Goal: Information Seeking & Learning: Find contact information

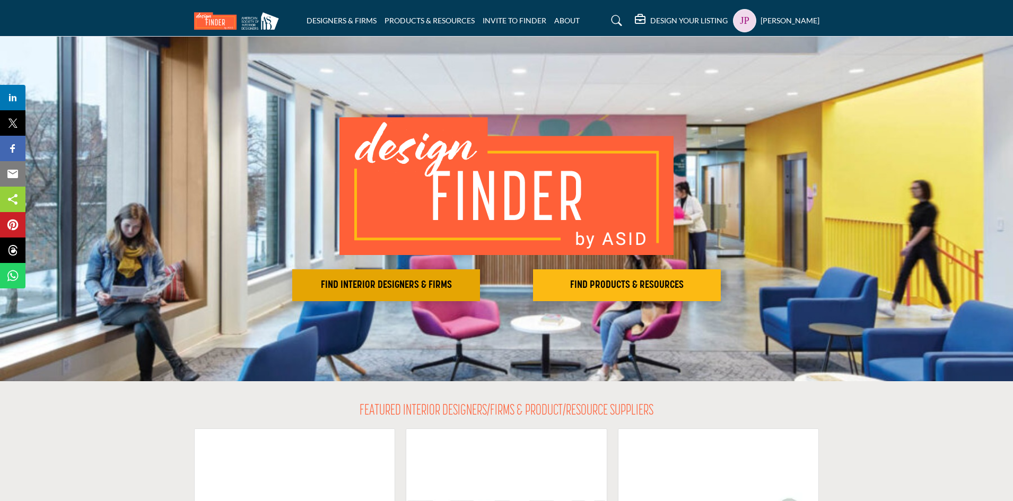
click at [425, 283] on h2 "FIND INTERIOR DESIGNERS & FIRMS" at bounding box center [385, 285] width 181 height 13
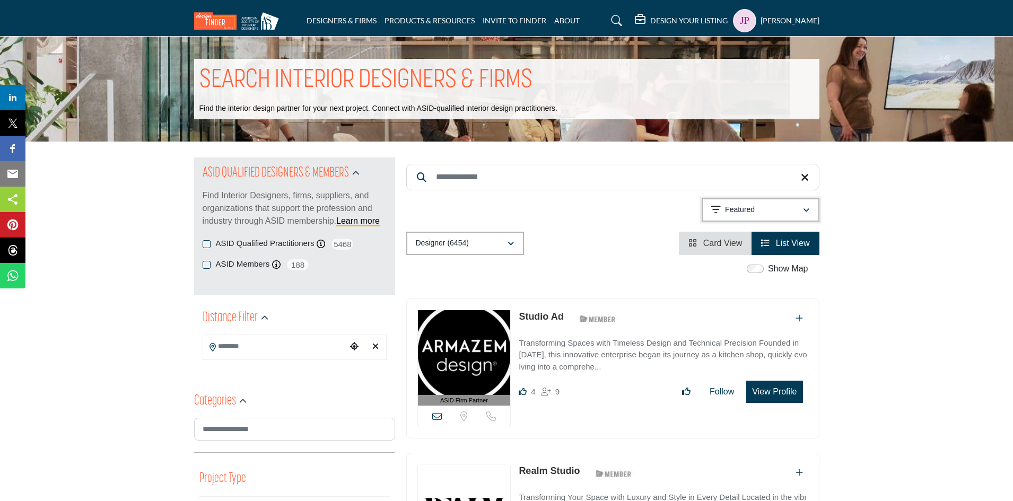
click at [784, 213] on div "Featured" at bounding box center [756, 210] width 91 height 13
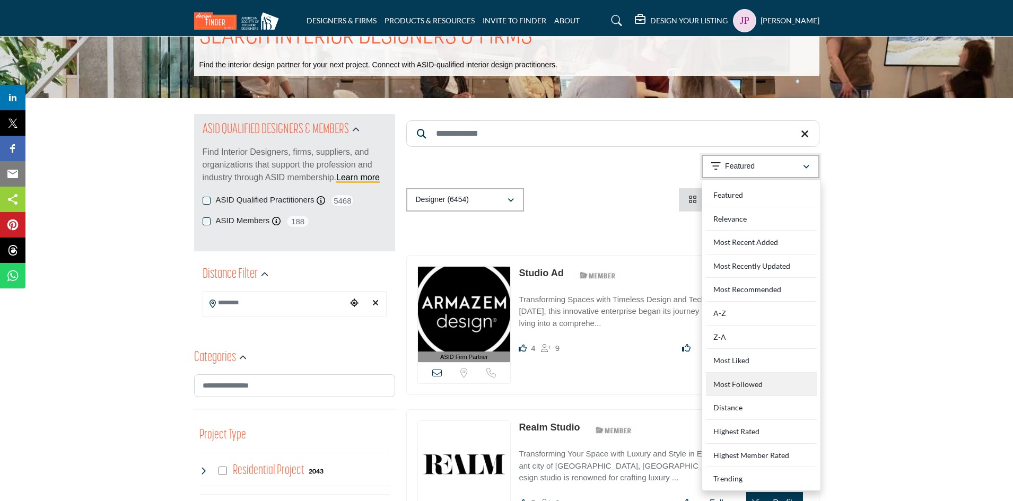
scroll to position [53, 0]
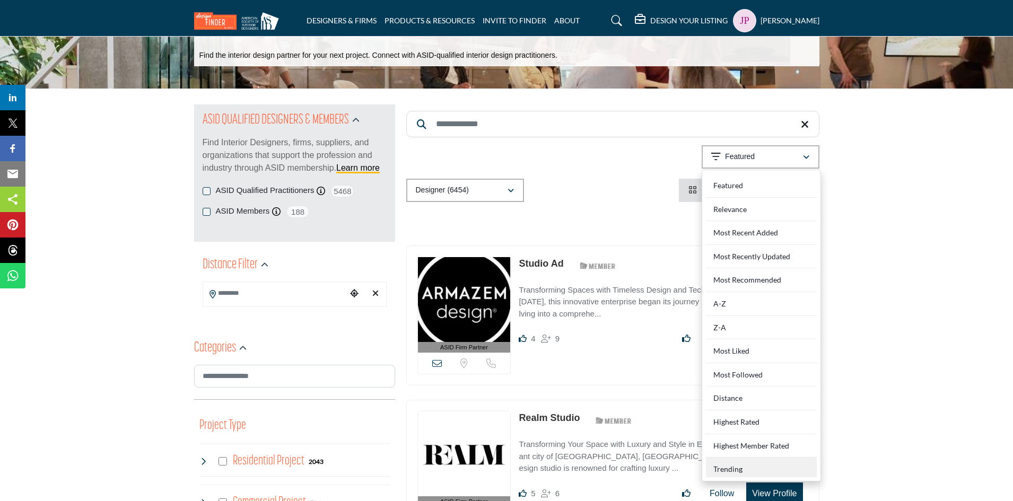
click at [726, 467] on div "Trending" at bounding box center [761, 468] width 111 height 20
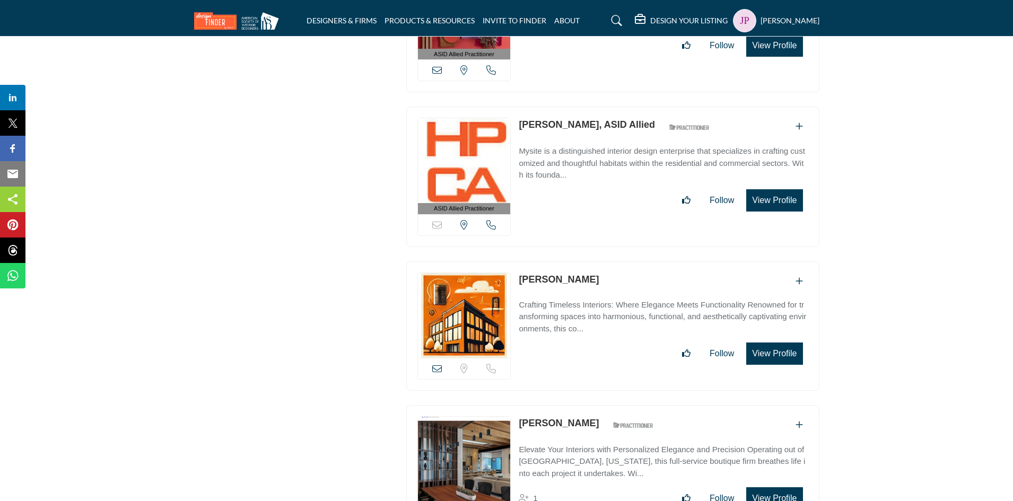
scroll to position [20919, 0]
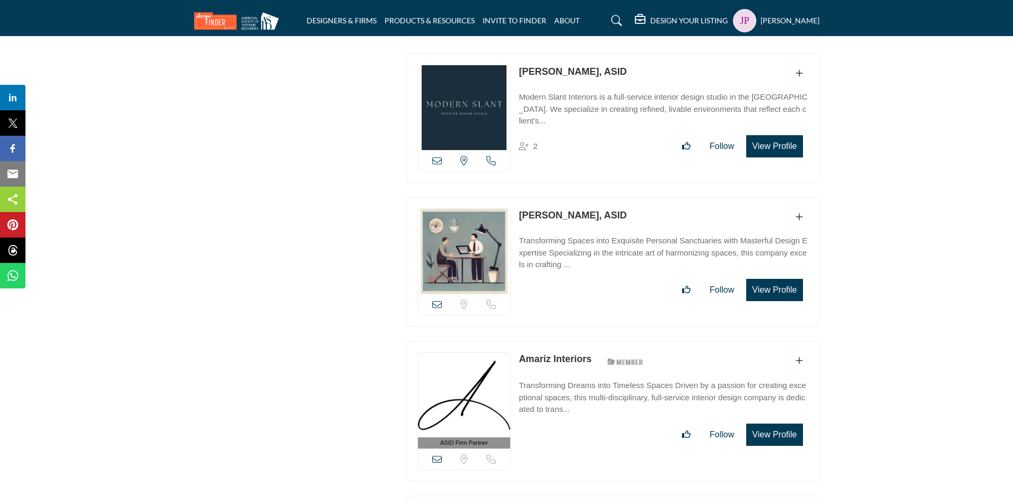
scroll to position [31474, 0]
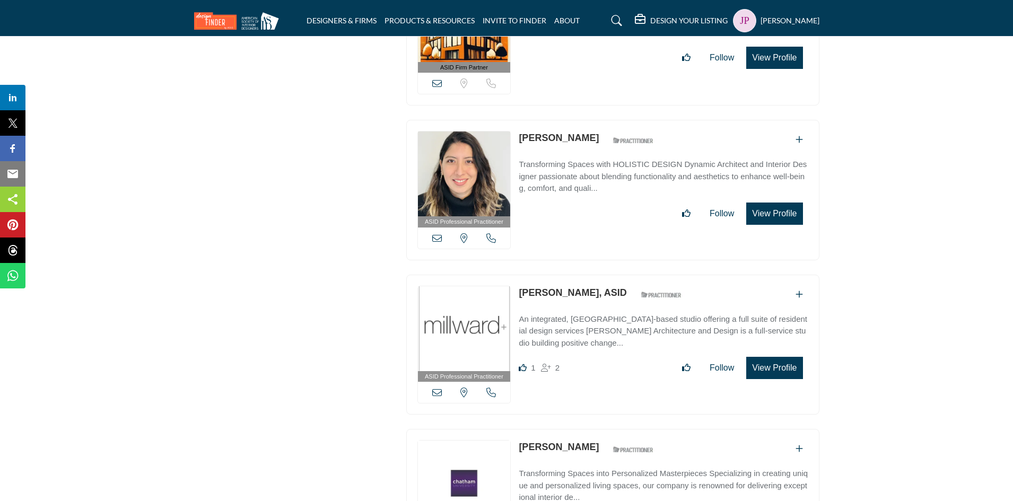
drag, startPoint x: 579, startPoint y: 188, endPoint x: 566, endPoint y: 181, distance: 14.7
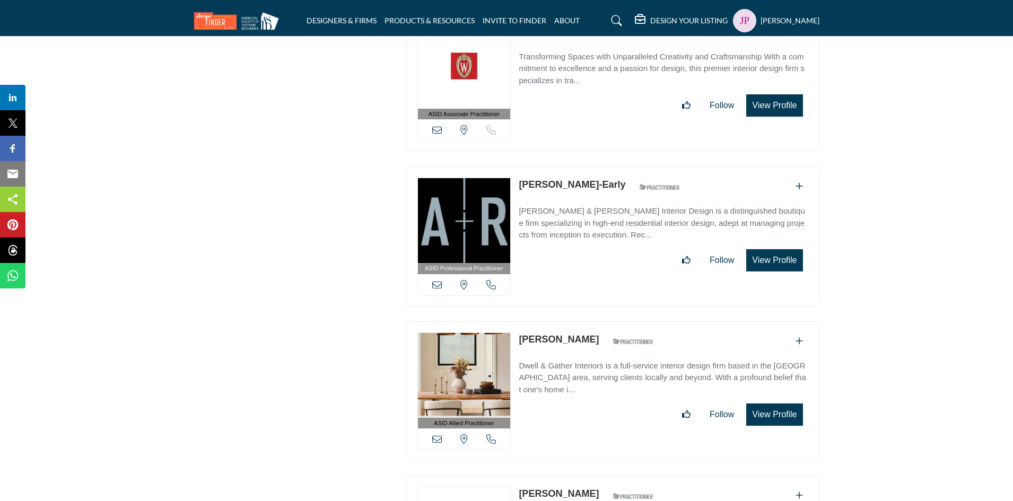
scroll to position [33542, 0]
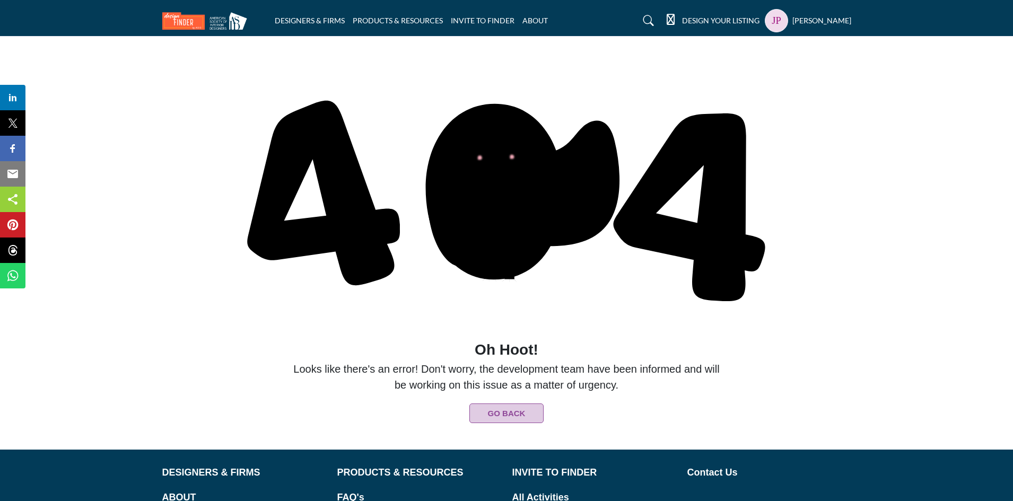
click at [931, 193] on section "Oh Hoot!" at bounding box center [506, 243] width 1013 height 413
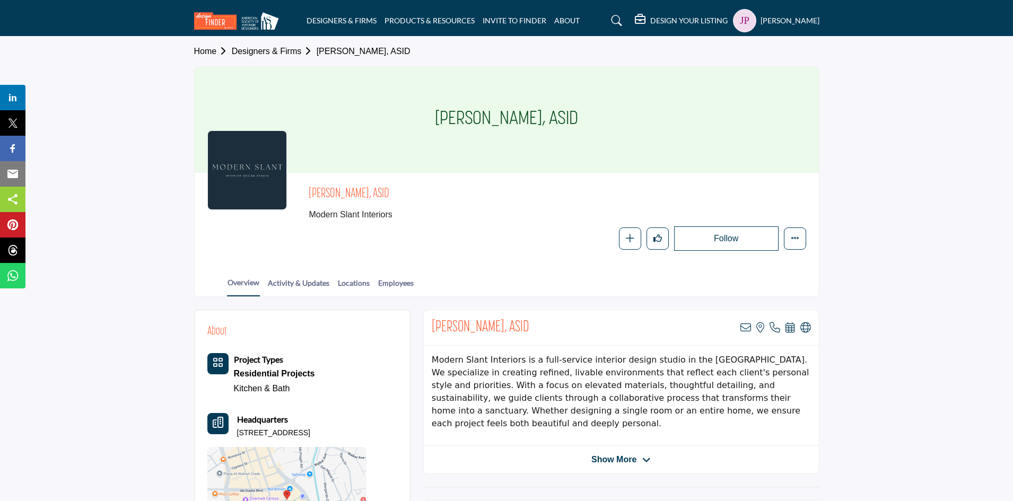
drag, startPoint x: 449, startPoint y: 119, endPoint x: 529, endPoint y: 121, distance: 80.7
click at [529, 121] on h1 "Racquel Valle, ASID" at bounding box center [506, 120] width 143 height 106
copy h1 "Racquel Valle"
click at [747, 328] on icon at bounding box center [745, 327] width 11 height 11
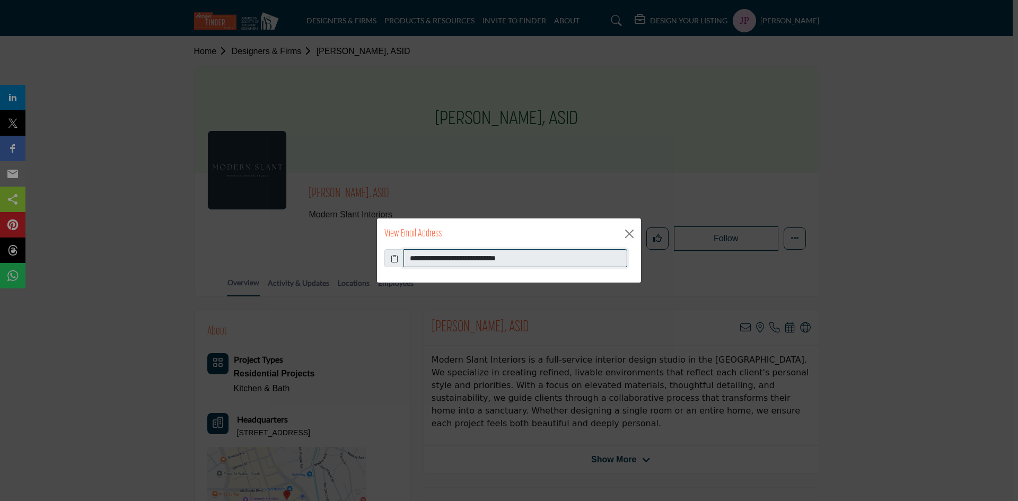
click at [435, 258] on input "**********" at bounding box center [516, 258] width 224 height 18
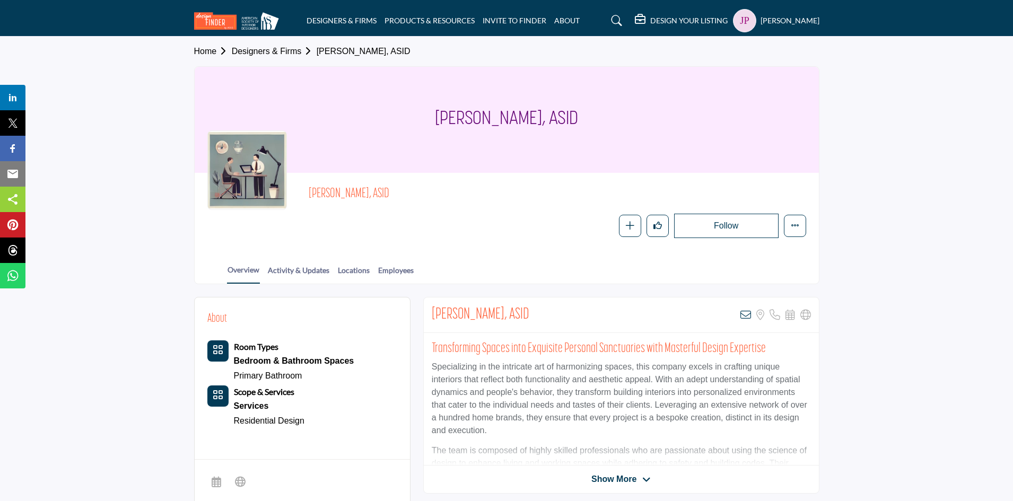
drag, startPoint x: 437, startPoint y: 117, endPoint x: 544, endPoint y: 115, distance: 106.6
click at [544, 115] on h1 "Shamus McVicar, ASID" at bounding box center [506, 120] width 143 height 106
click at [745, 313] on icon at bounding box center [745, 315] width 11 height 11
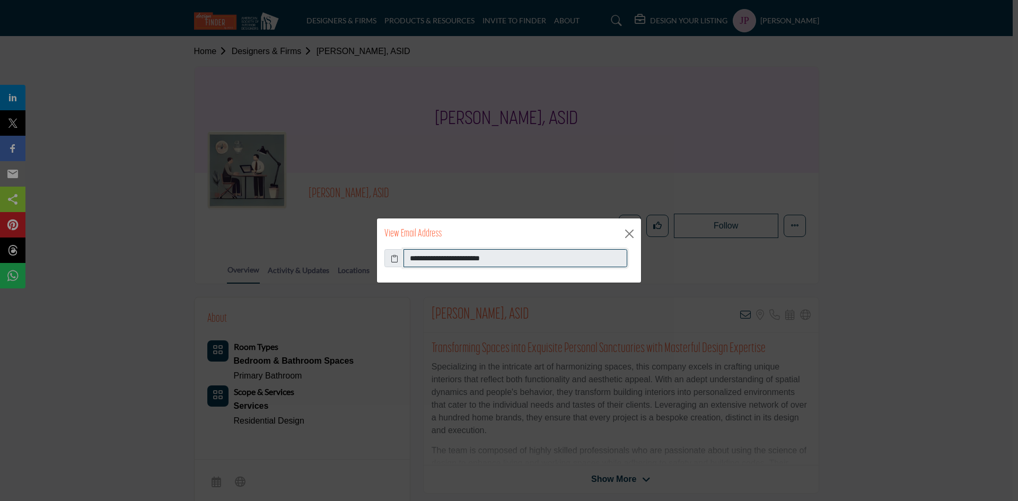
click at [447, 261] on input "**********" at bounding box center [516, 258] width 224 height 18
click at [628, 231] on button "Close" at bounding box center [630, 234] width 16 height 16
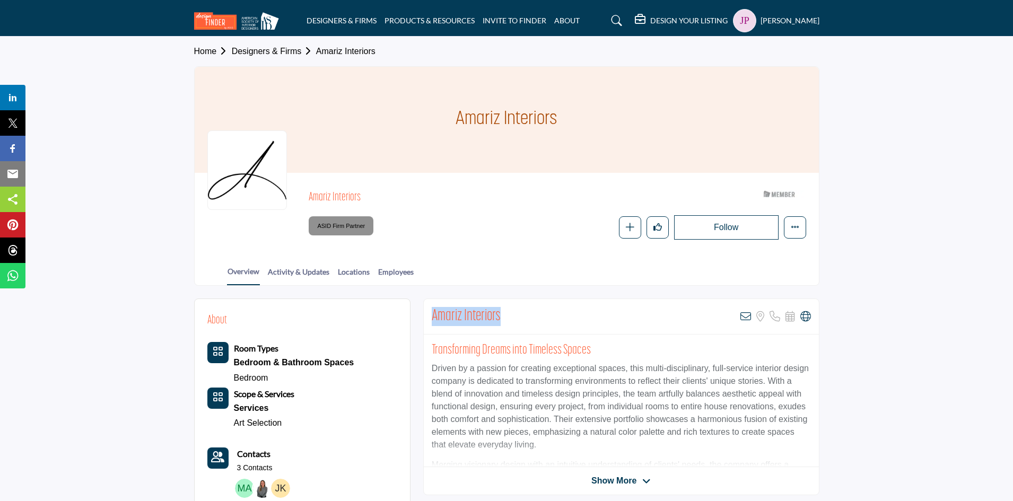
drag, startPoint x: 434, startPoint y: 317, endPoint x: 502, endPoint y: 312, distance: 68.0
click at [502, 312] on div "Amariz Interiors View email address of this listing Sorry, but we don't have a …" at bounding box center [621, 317] width 395 height 36
click at [745, 316] on icon at bounding box center [745, 316] width 11 height 11
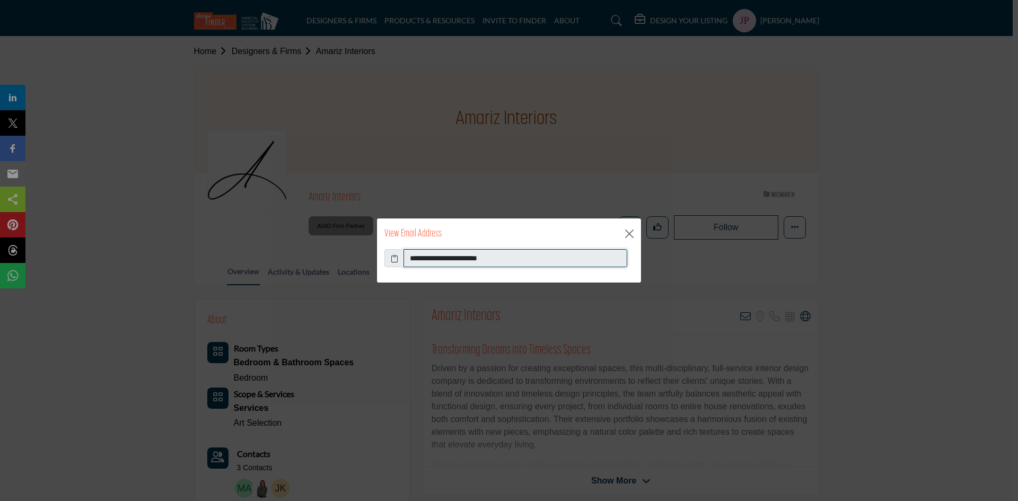
click at [432, 258] on input "**********" at bounding box center [516, 258] width 224 height 18
click at [466, 259] on input "**********" at bounding box center [516, 258] width 224 height 18
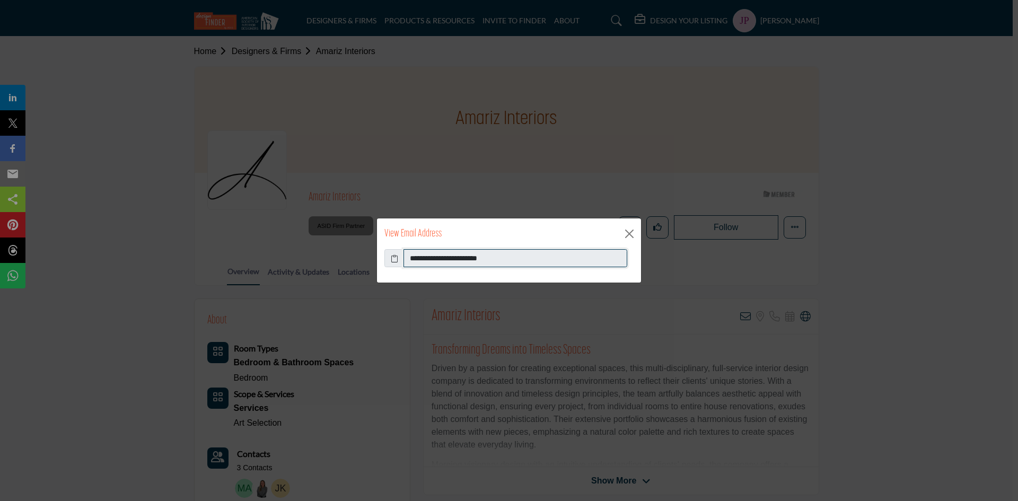
click at [466, 259] on input "**********" at bounding box center [516, 258] width 224 height 18
click at [634, 238] on button "Close" at bounding box center [630, 234] width 16 height 16
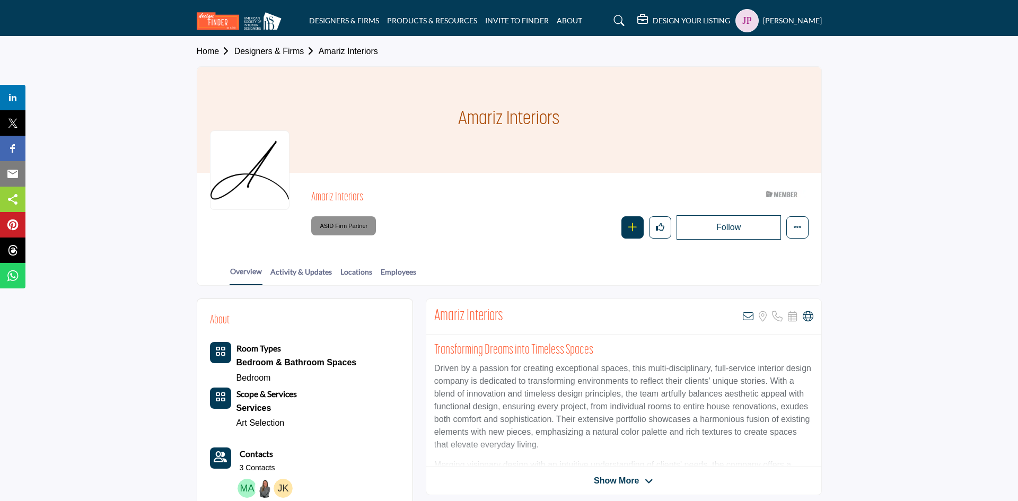
click at [622, 225] on button "button" at bounding box center [633, 227] width 22 height 22
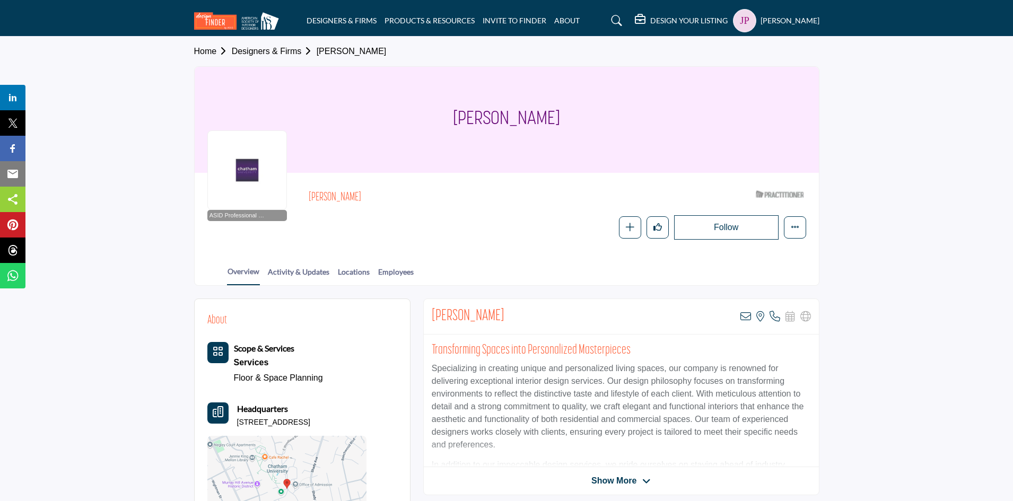
drag, startPoint x: 435, startPoint y: 315, endPoint x: 517, endPoint y: 314, distance: 82.2
click at [504, 314] on h2 "Maureen Monhollen" at bounding box center [468, 316] width 73 height 19
click at [746, 319] on icon at bounding box center [745, 316] width 11 height 11
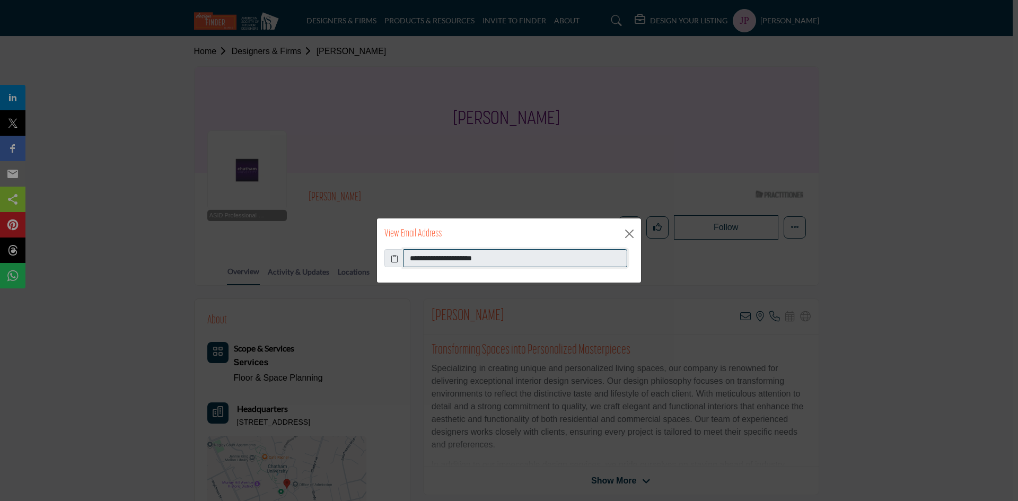
click at [448, 255] on input "**********" at bounding box center [516, 258] width 224 height 18
click at [628, 233] on button "Close" at bounding box center [630, 234] width 16 height 16
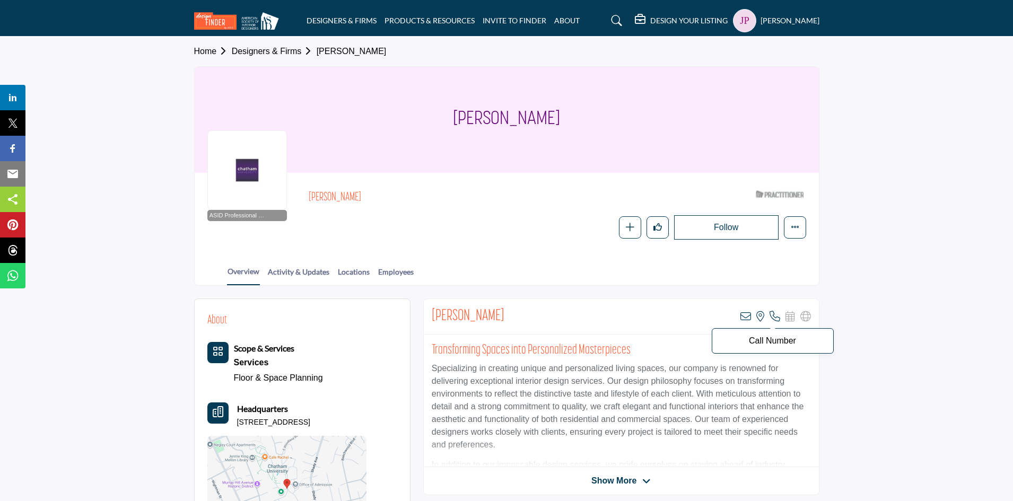
click at [773, 314] on icon at bounding box center [774, 316] width 11 height 11
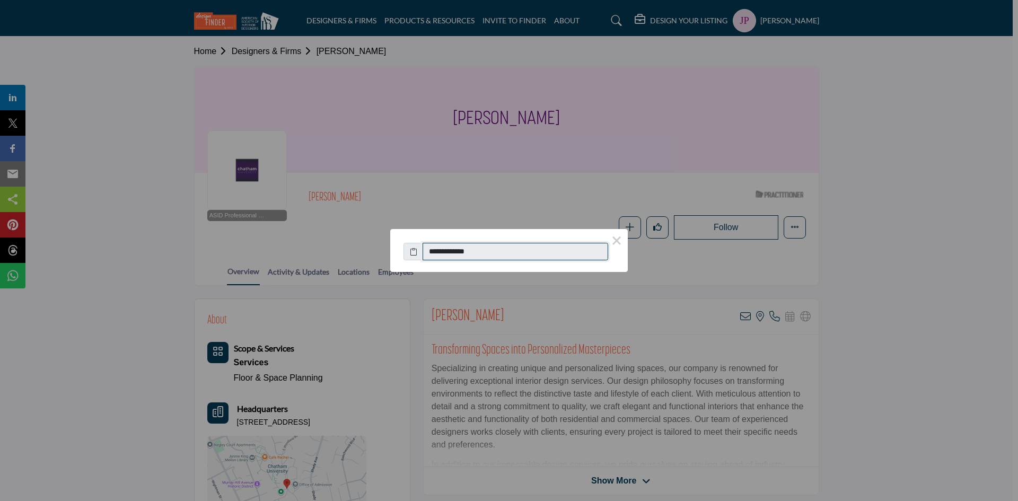
drag, startPoint x: 492, startPoint y: 251, endPoint x: 431, endPoint y: 255, distance: 61.1
click at [431, 255] on input "**********" at bounding box center [516, 252] width 186 height 18
click at [617, 240] on button "×" at bounding box center [617, 240] width 22 height 22
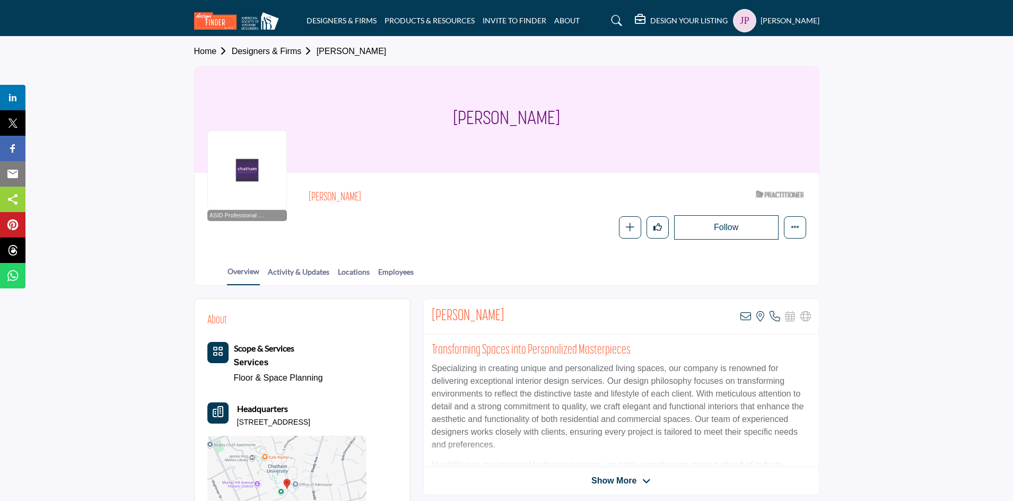
drag, startPoint x: 238, startPoint y: 422, endPoint x: 357, endPoint y: 420, distance: 119.9
click at [310, 420] on p "107 Woodland Rd, 15232-2871, USA" at bounding box center [273, 422] width 73 height 11
copy p "107 Woodland Rd, 15232-2871, USA"
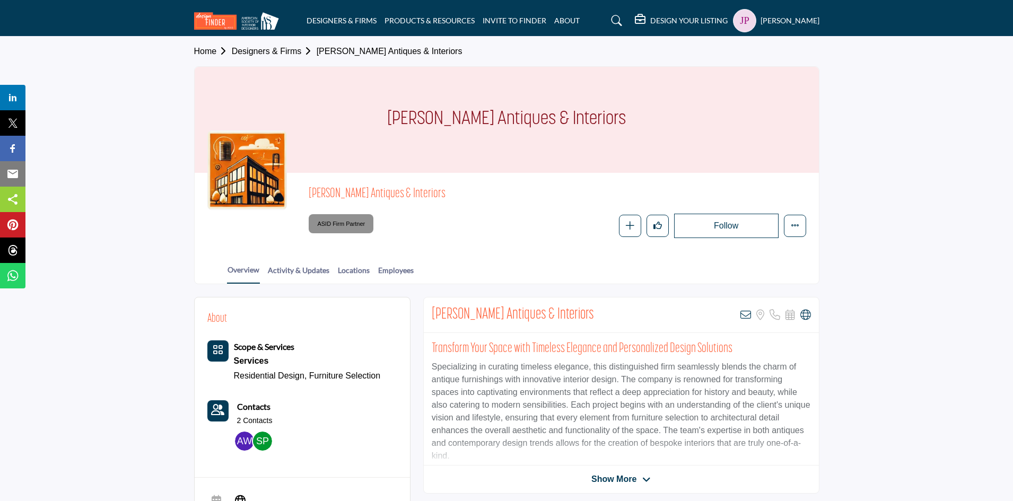
click at [493, 246] on div "Edwards Antiques & Interiors ASID Firm Partner ASID Firm Partners are design co…" at bounding box center [507, 212] width 624 height 78
drag, startPoint x: 434, startPoint y: 316, endPoint x: 556, endPoint y: 312, distance: 122.6
click at [556, 312] on h2 "Edwards Antiques & Interiors" at bounding box center [513, 314] width 162 height 19
copy h2 "Edwards Antiques & Interiors"
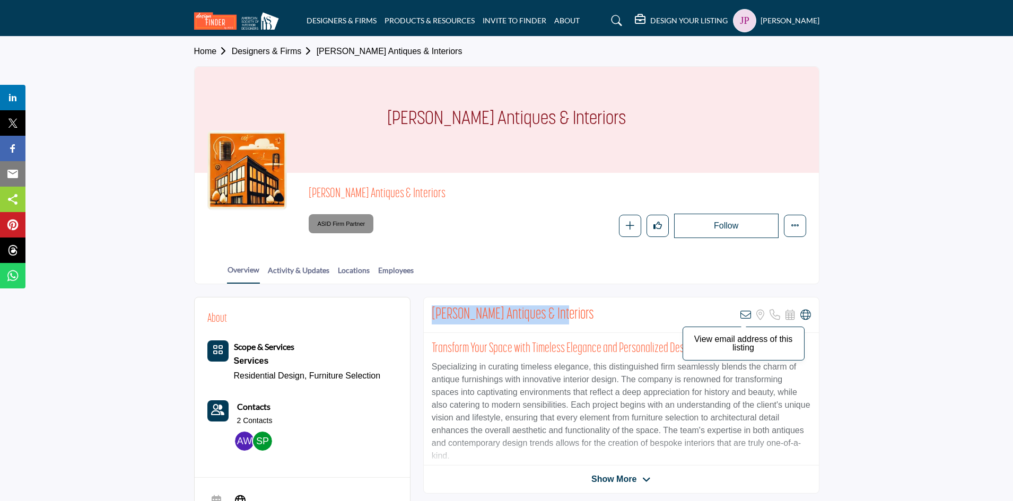
click at [745, 311] on icon at bounding box center [745, 315] width 11 height 11
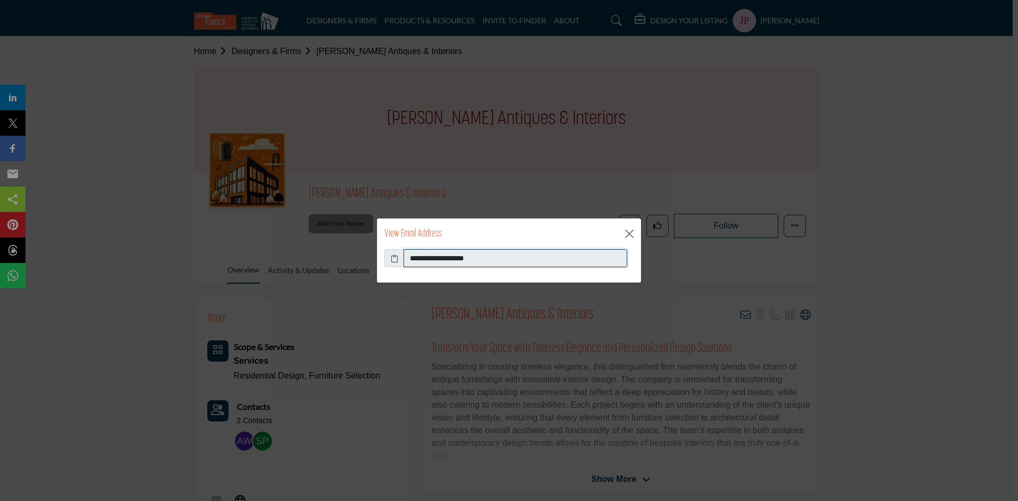
click at [424, 259] on input "**********" at bounding box center [516, 258] width 224 height 18
click at [625, 236] on button "Close" at bounding box center [630, 234] width 16 height 16
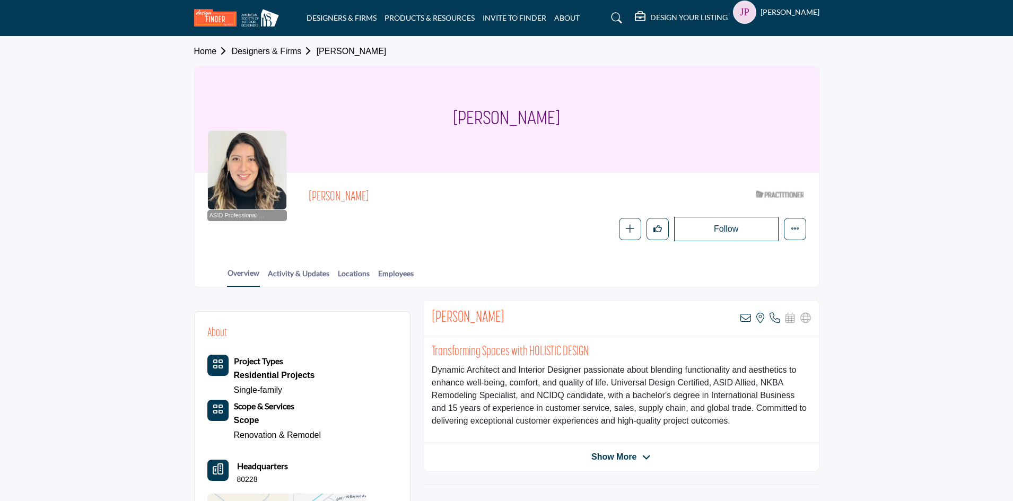
drag, startPoint x: 311, startPoint y: 194, endPoint x: 387, endPoint y: 197, distance: 75.9
click at [387, 197] on body "DESIGNERS & FIRMS PRODUCTS & RESOURCES INVITE TO FINDER ABOUT" at bounding box center [506, 499] width 1013 height 999
click at [0, 0] on div at bounding box center [0, 0] width 0 height 0
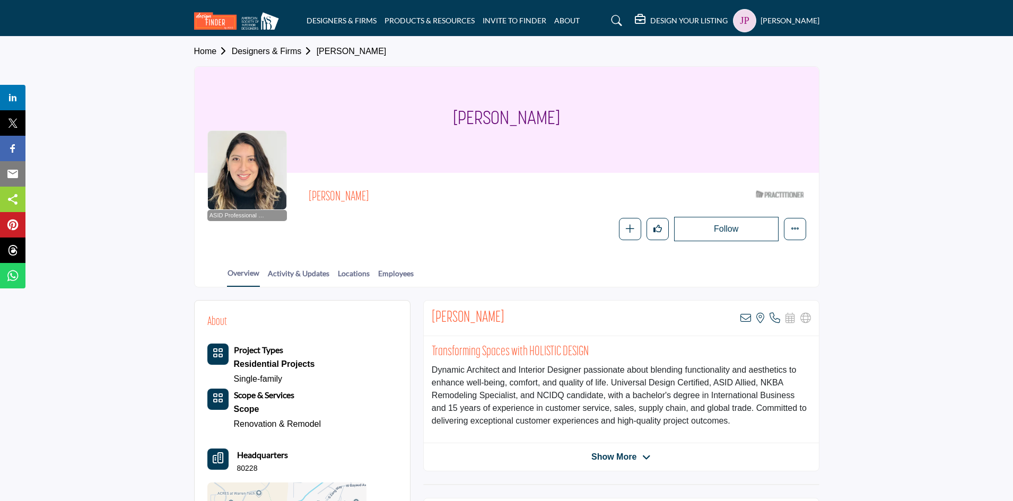
drag, startPoint x: 434, startPoint y: 316, endPoint x: 526, endPoint y: 312, distance: 91.8
click at [504, 312] on h2 "[PERSON_NAME]" at bounding box center [468, 318] width 73 height 19
copy h2 "[PERSON_NAME]"
click at [745, 317] on icon at bounding box center [745, 318] width 11 height 11
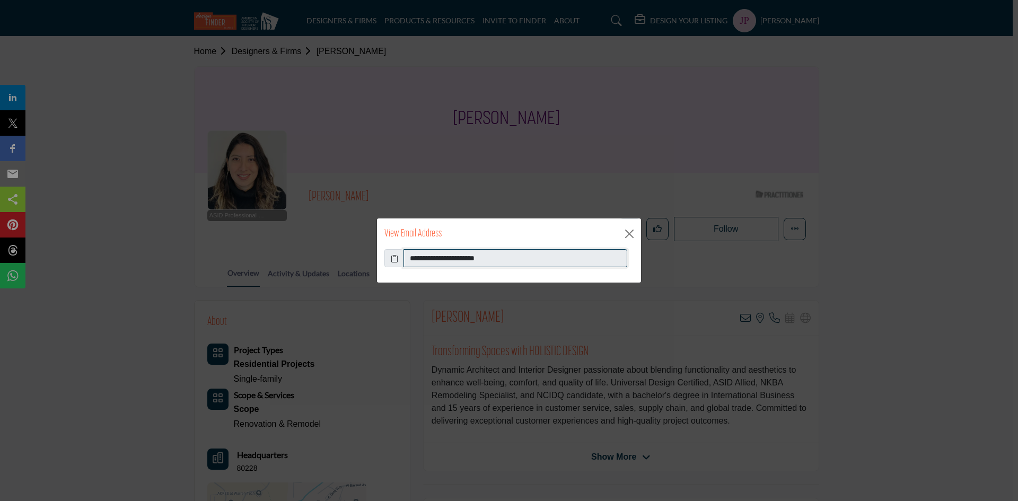
click at [436, 260] on input "**********" at bounding box center [516, 258] width 224 height 18
click at [629, 231] on button "Close" at bounding box center [630, 234] width 16 height 16
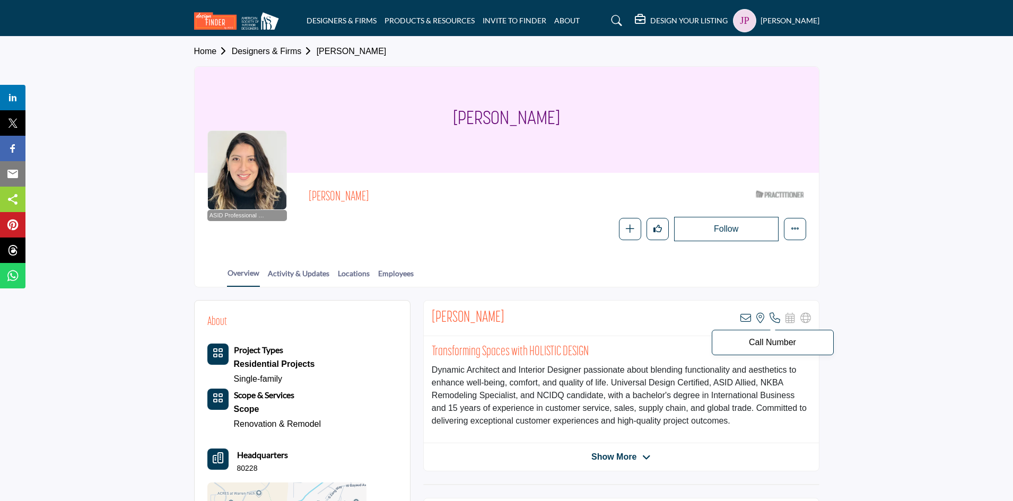
click at [774, 317] on icon at bounding box center [774, 318] width 11 height 11
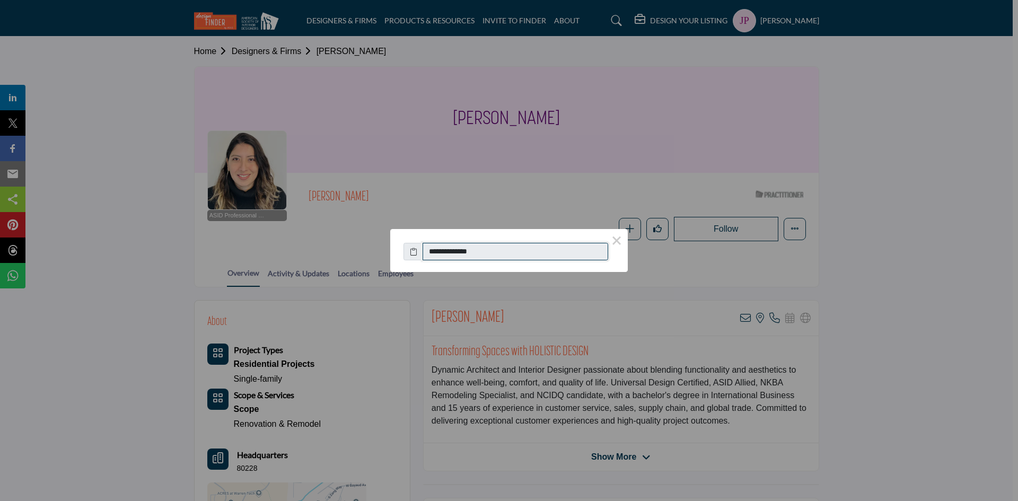
drag, startPoint x: 494, startPoint y: 253, endPoint x: 426, endPoint y: 253, distance: 67.9
click at [426, 253] on input "**********" at bounding box center [516, 252] width 186 height 18
click at [615, 241] on button "×" at bounding box center [617, 240] width 22 height 22
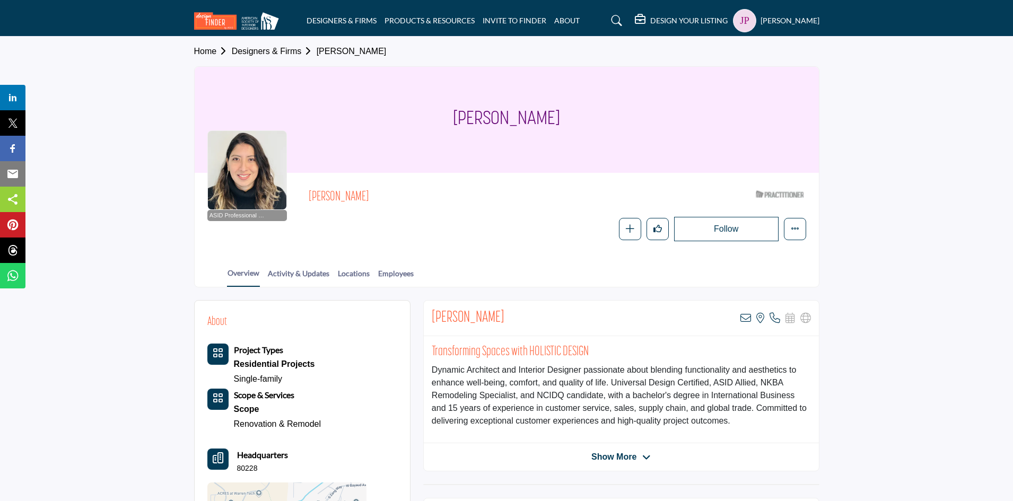
click at [251, 468] on p "80228" at bounding box center [247, 469] width 21 height 11
copy p "80228"
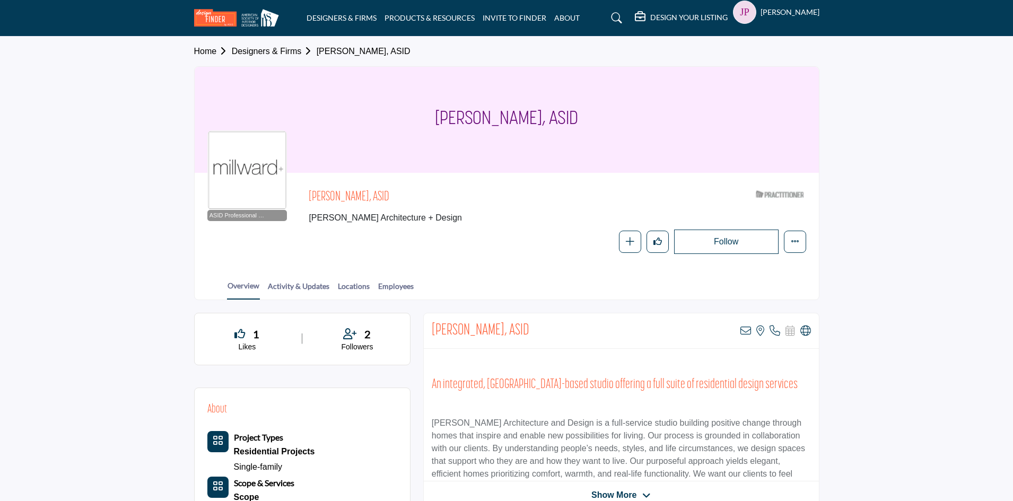
drag, startPoint x: 437, startPoint y: 117, endPoint x: 540, endPoint y: 116, distance: 103.4
click at [540, 116] on h1 "Heather Millward, ASID" at bounding box center [506, 120] width 143 height 106
copy h1 "Heather Millward"
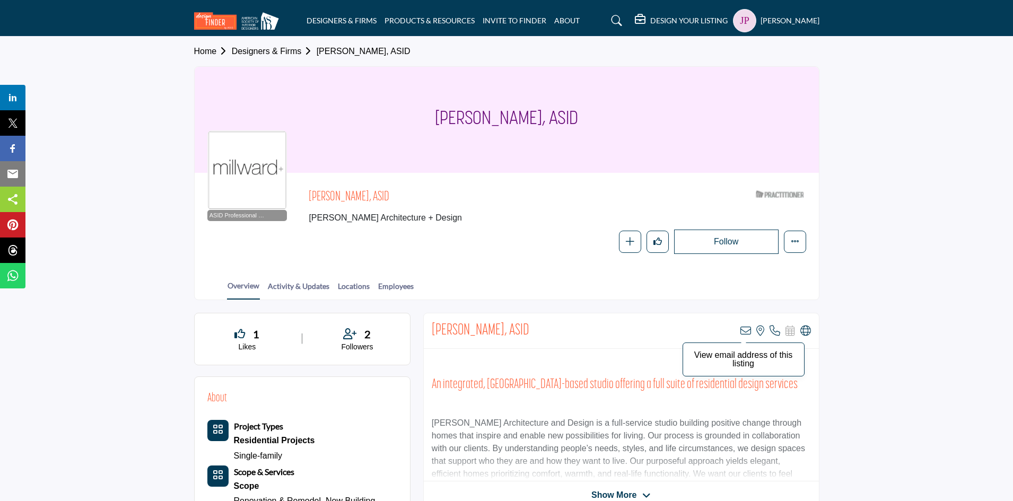
click at [749, 331] on icon at bounding box center [745, 331] width 11 height 11
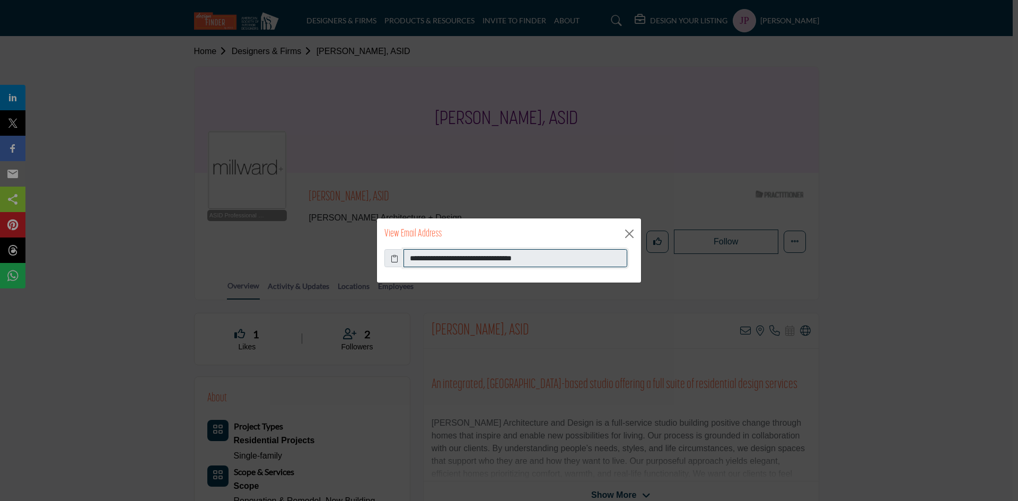
click at [452, 259] on input "**********" at bounding box center [516, 258] width 224 height 18
click at [628, 234] on button "Close" at bounding box center [630, 234] width 16 height 16
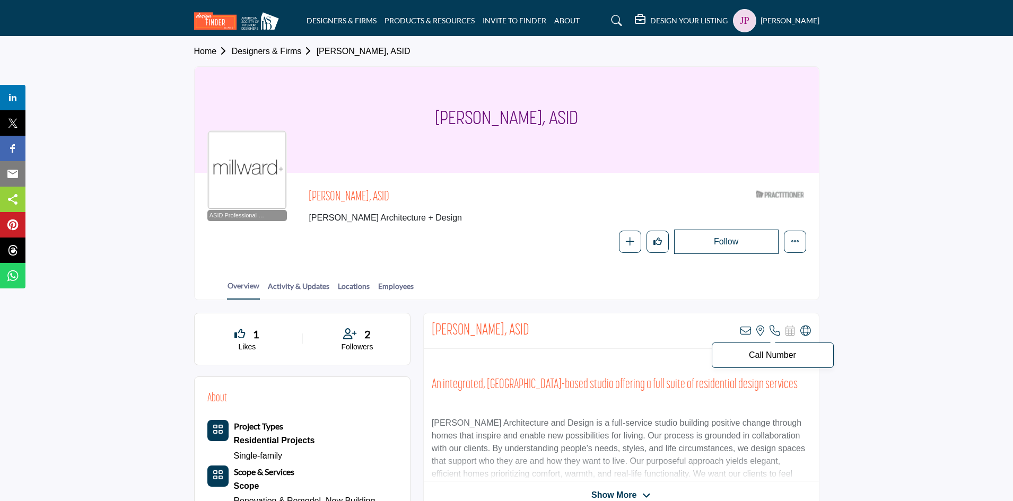
click at [773, 331] on icon at bounding box center [774, 331] width 11 height 11
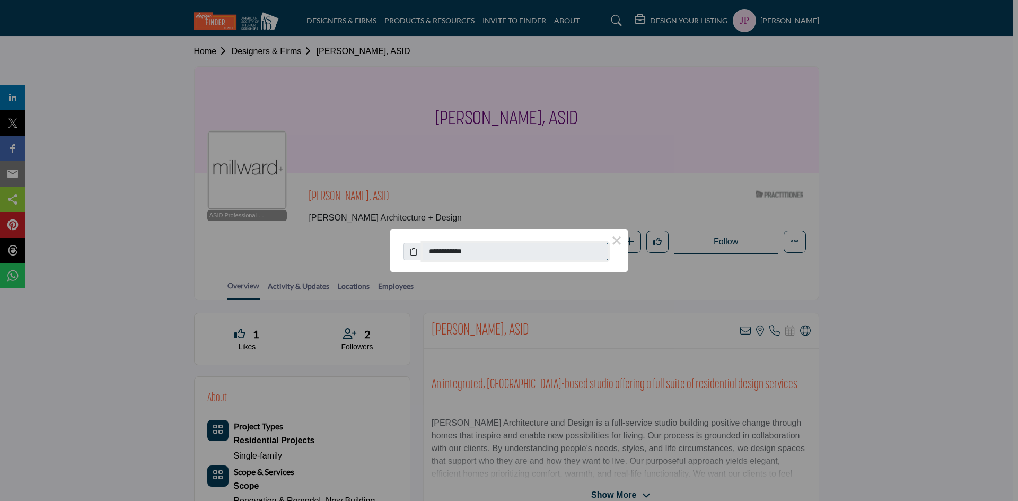
drag, startPoint x: 482, startPoint y: 251, endPoint x: 422, endPoint y: 251, distance: 59.4
click at [422, 251] on div "**********" at bounding box center [509, 249] width 211 height 23
click at [615, 242] on button "×" at bounding box center [617, 240] width 22 height 22
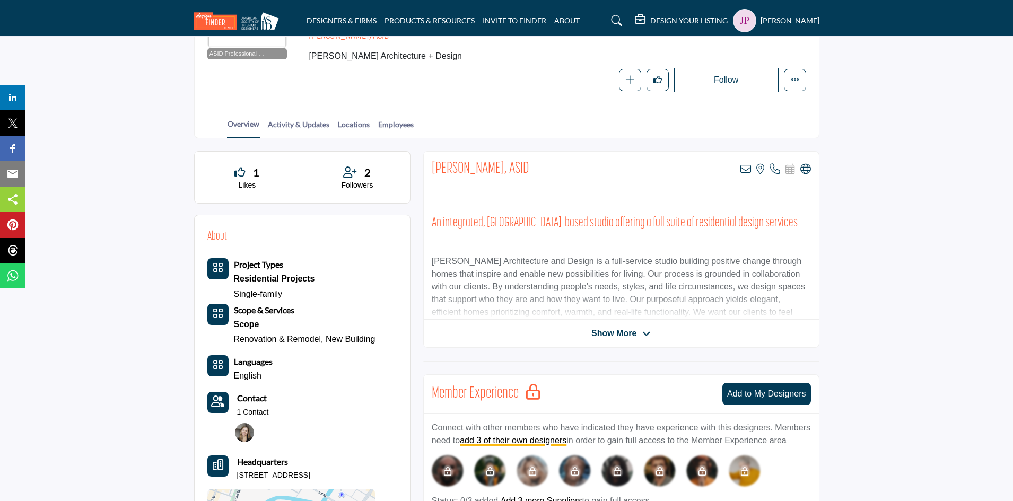
scroll to position [212, 0]
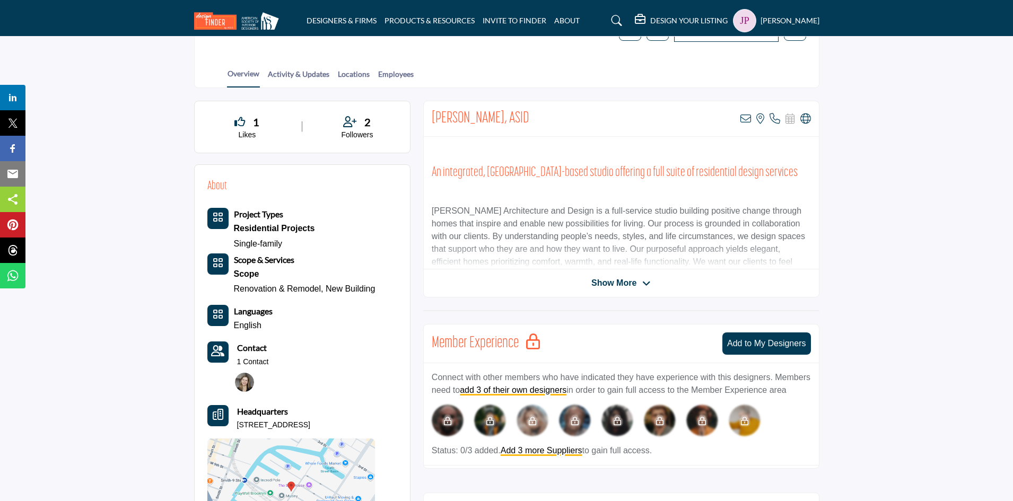
drag, startPoint x: 236, startPoint y: 426, endPoint x: 359, endPoint y: 424, distance: 123.1
click at [359, 424] on div "Headquarters 56 2nd Ave Ste 52, 11215-7650, USA" at bounding box center [291, 417] width 168 height 25
copy p "56 2nd Ave Ste 52, 11215-7650, USA"
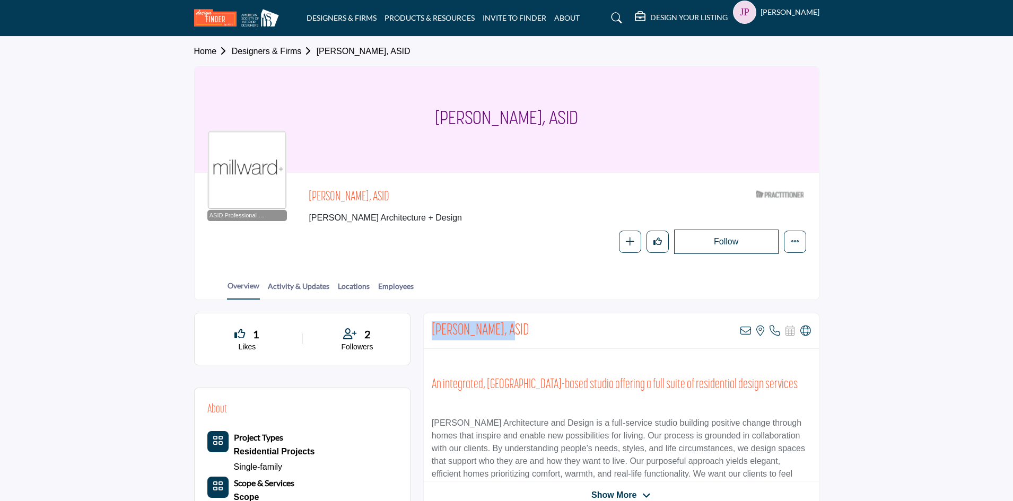
drag, startPoint x: 432, startPoint y: 329, endPoint x: 504, endPoint y: 326, distance: 72.2
click at [504, 326] on h2 "Heather Millward, ASID" at bounding box center [481, 330] width 98 height 19
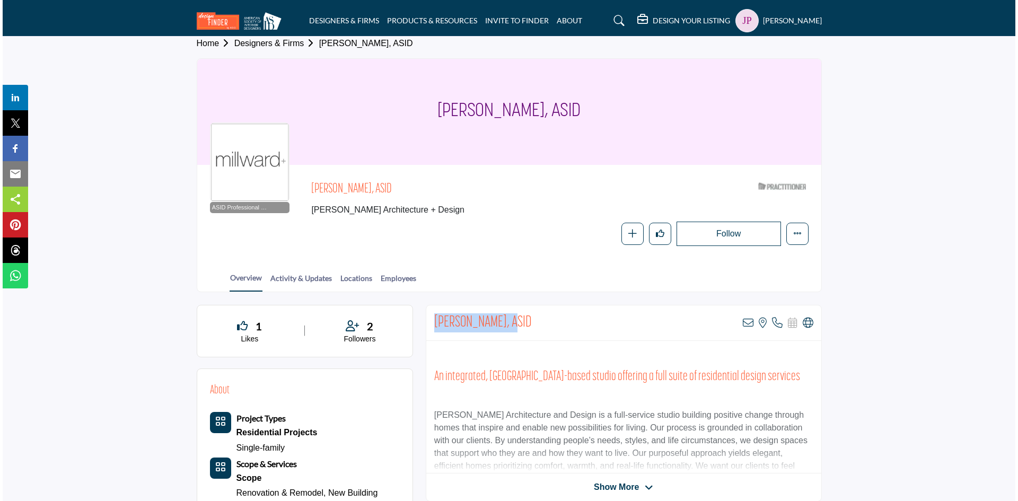
scroll to position [53, 0]
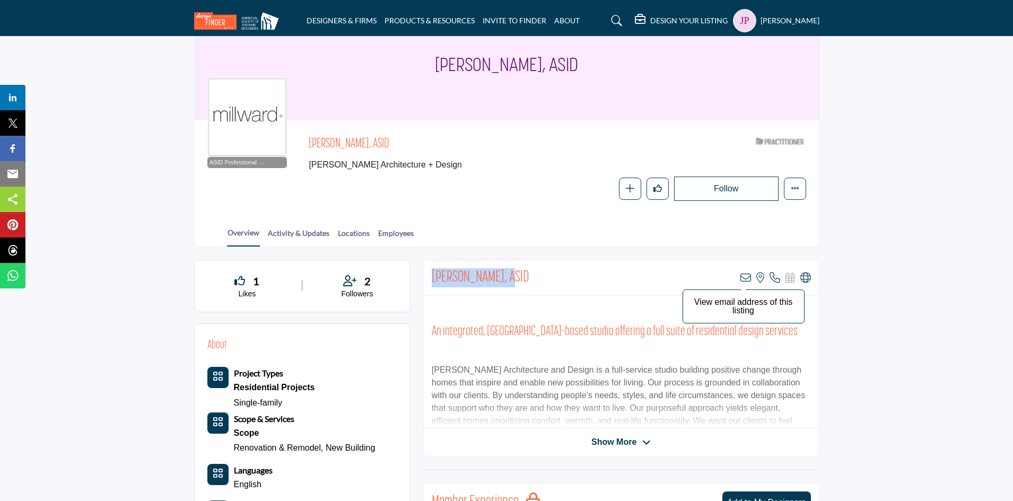
click at [745, 279] on icon at bounding box center [745, 278] width 11 height 11
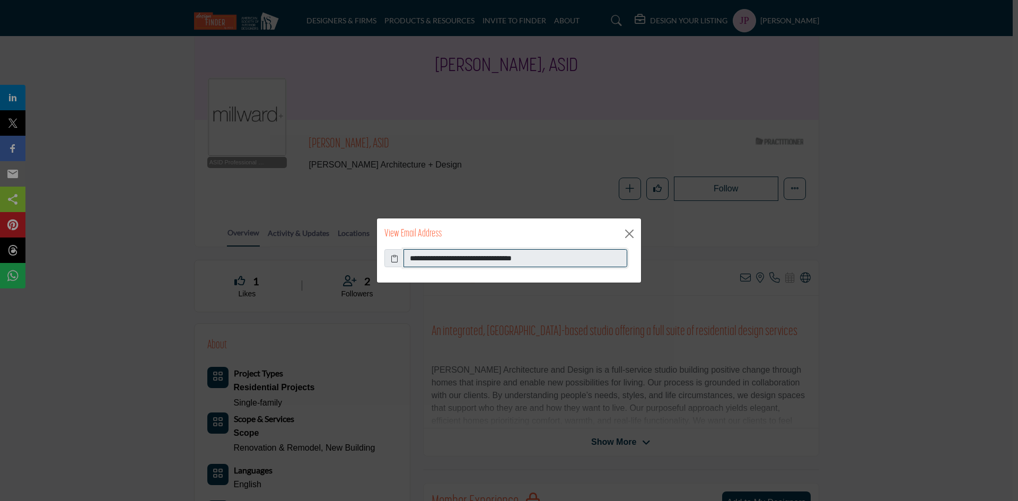
click at [474, 259] on input "**********" at bounding box center [516, 258] width 224 height 18
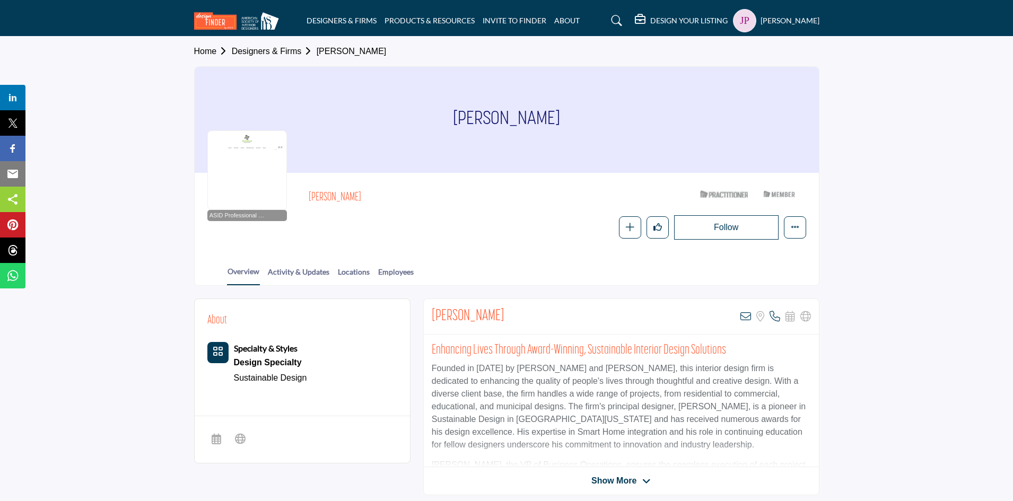
drag, startPoint x: 435, startPoint y: 318, endPoint x: 502, endPoint y: 318, distance: 67.4
click at [501, 318] on h2 "[PERSON_NAME]" at bounding box center [468, 316] width 73 height 19
drag, startPoint x: 508, startPoint y: 318, endPoint x: 432, endPoint y: 322, distance: 76.0
click at [432, 322] on div "[PERSON_NAME] View email address of this listing Sorry, but we don't have a loc…" at bounding box center [621, 317] width 395 height 36
copy h2 "[PERSON_NAME]"
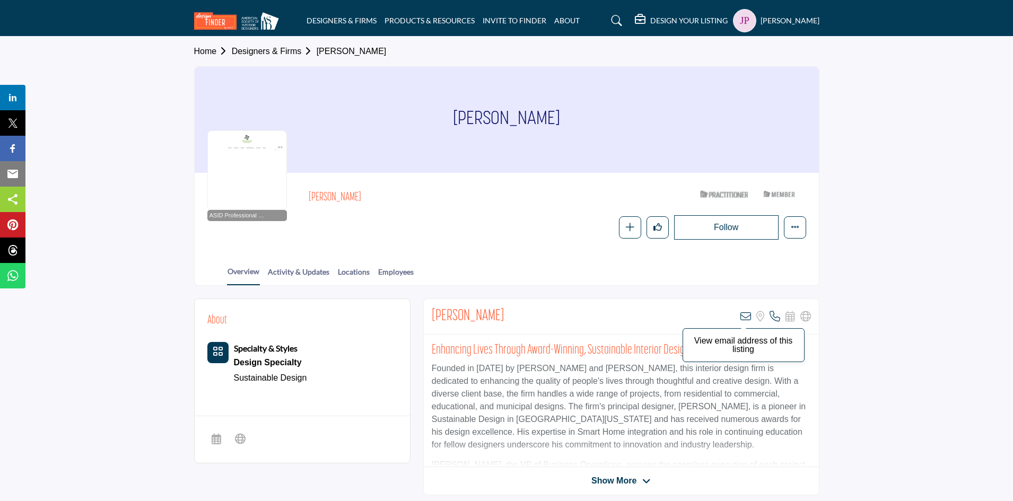
click at [747, 313] on icon at bounding box center [745, 316] width 11 height 11
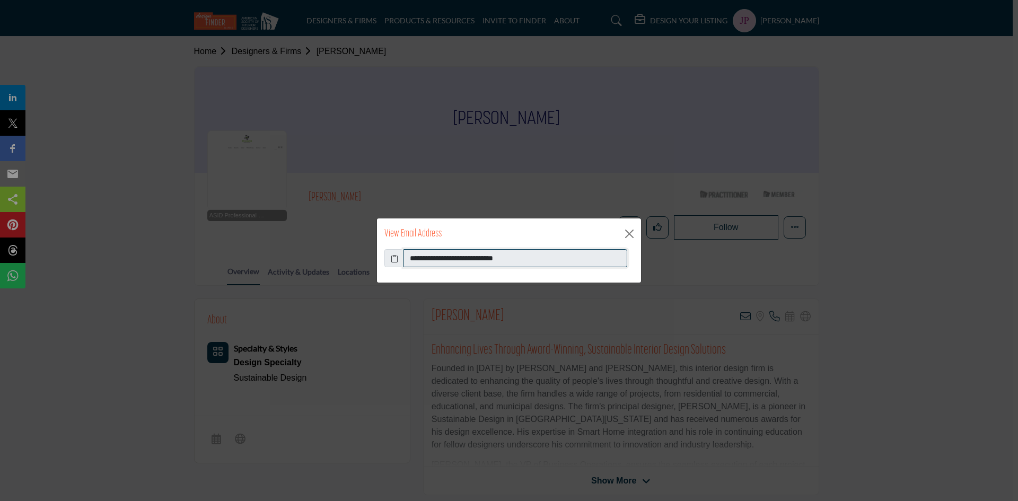
click at [452, 259] on input "**********" at bounding box center [516, 258] width 224 height 18
click at [453, 259] on input "**********" at bounding box center [516, 258] width 224 height 18
